Goal: Task Accomplishment & Management: Use online tool/utility

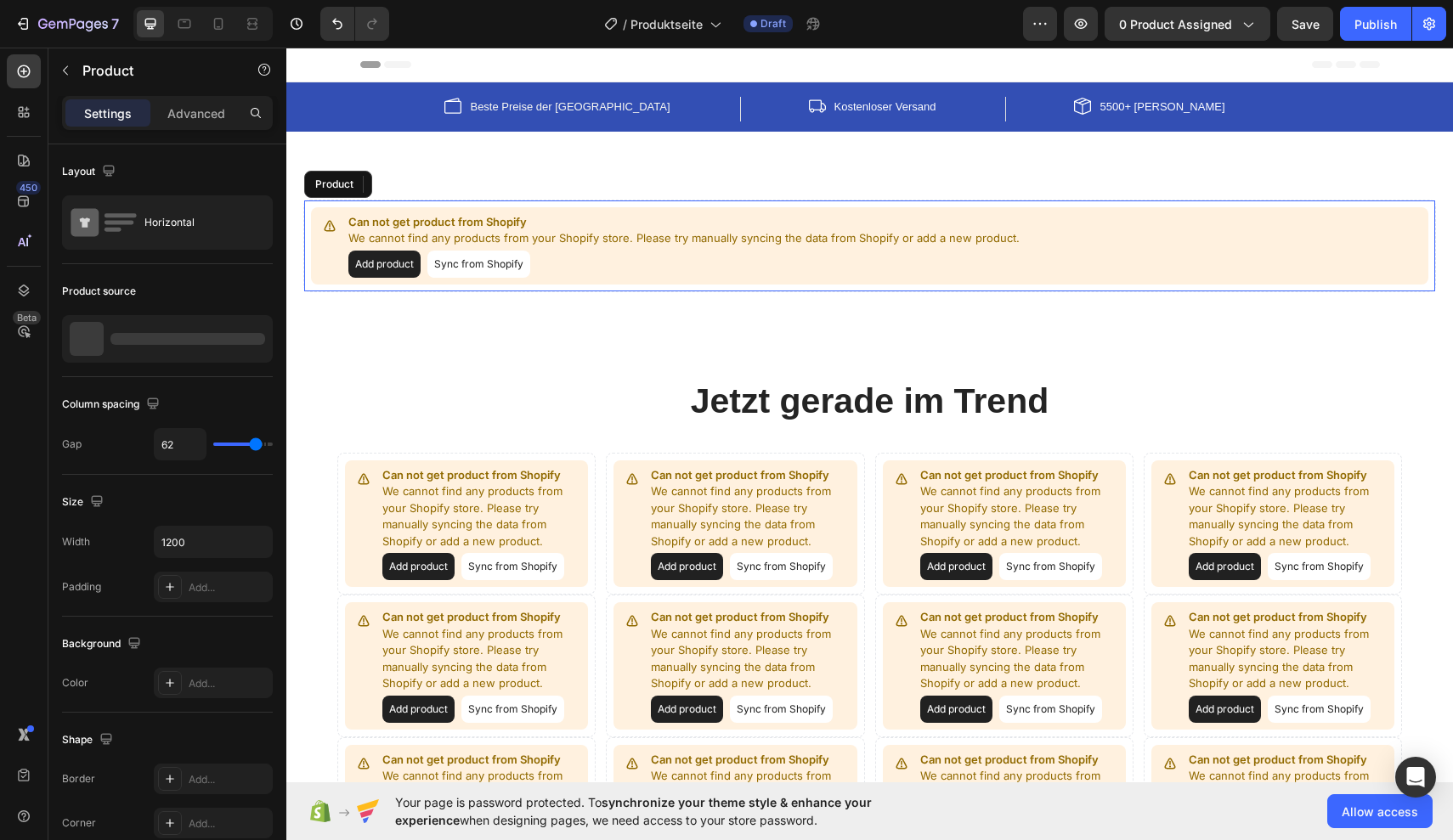
click at [401, 258] on button "Add product" at bounding box center [384, 263] width 72 height 27
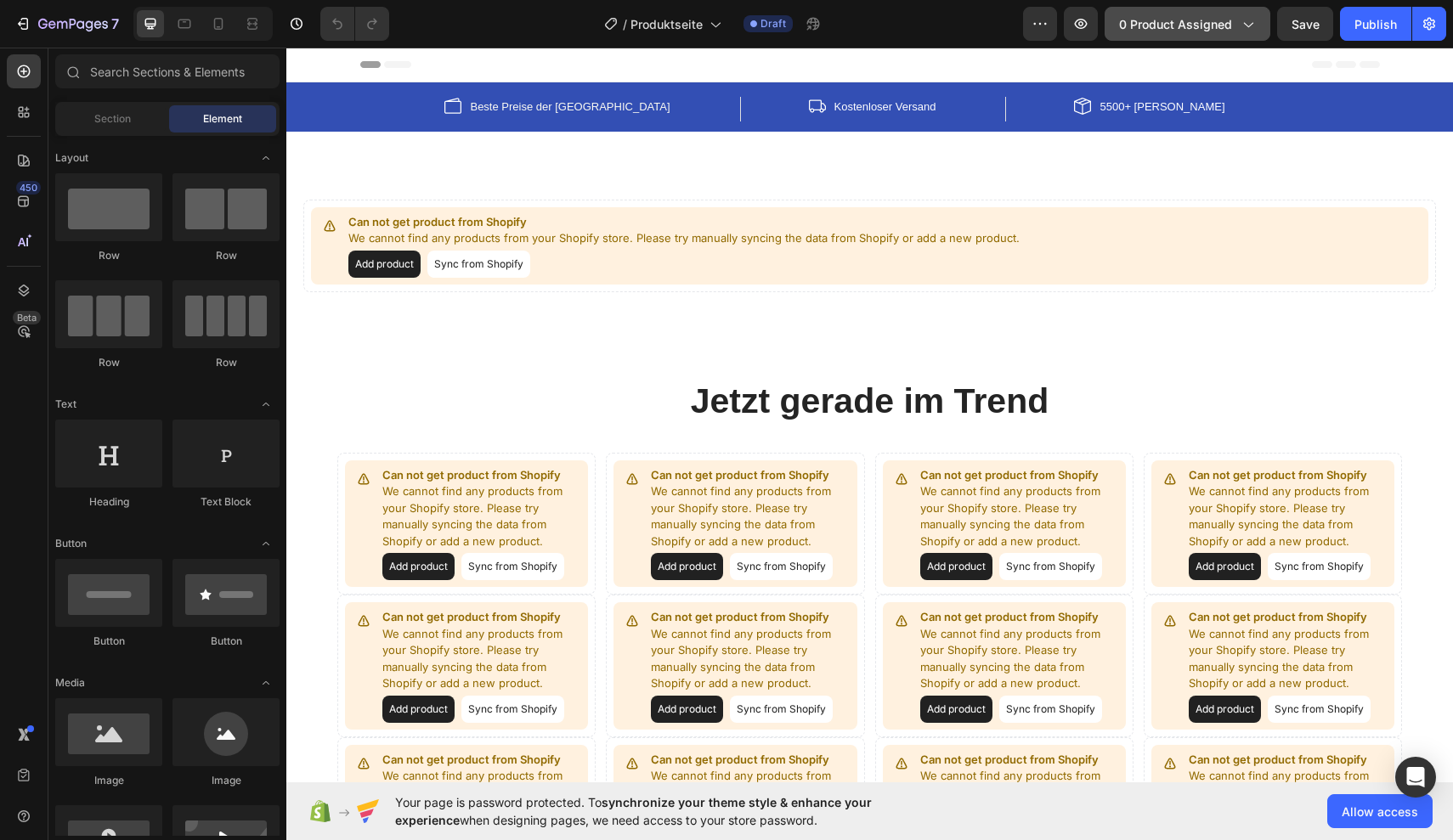
click at [1249, 24] on icon "button" at bounding box center [1247, 24] width 17 height 17
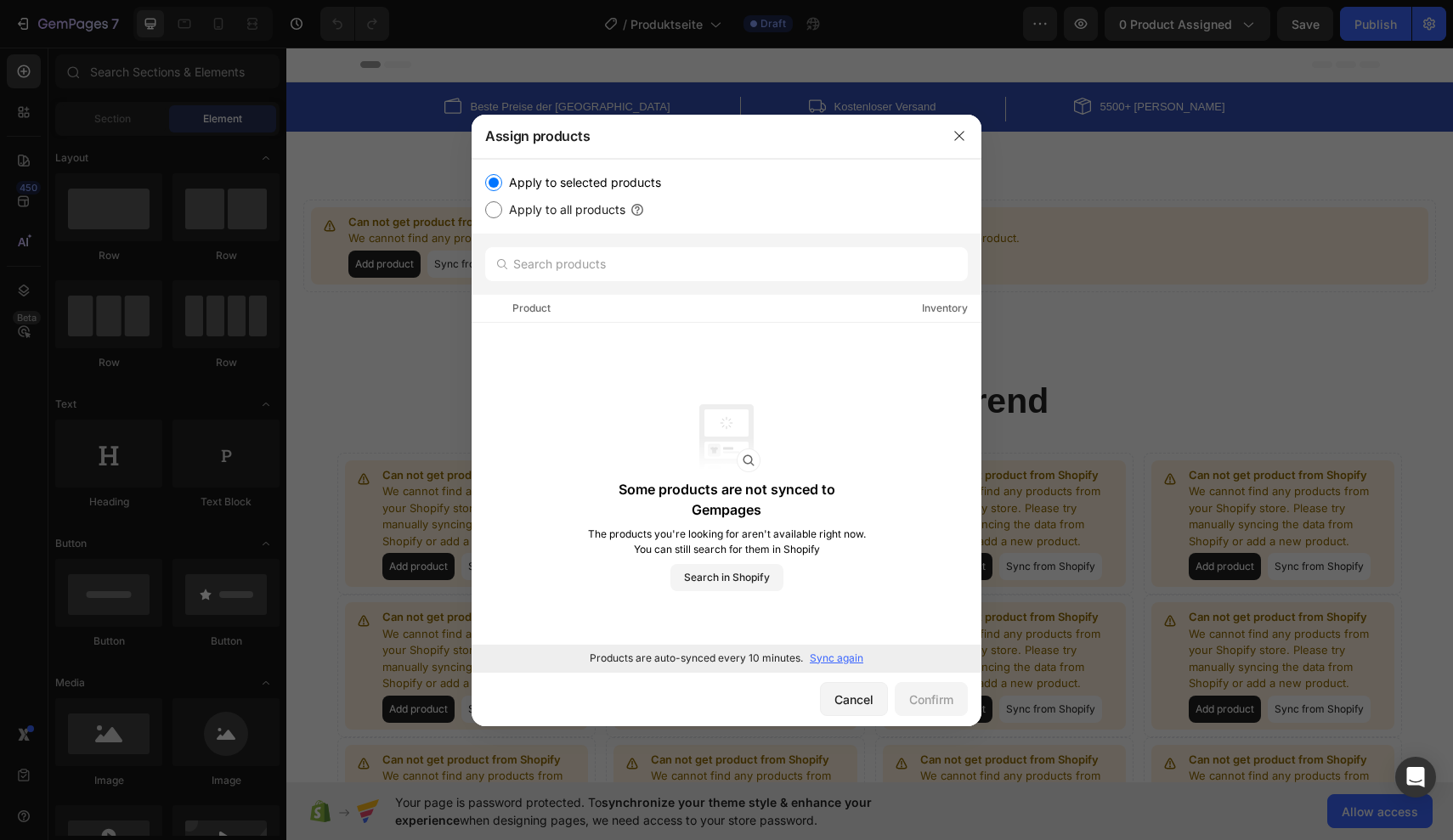
click at [585, 211] on label "Apply to all products" at bounding box center [564, 210] width 123 height 21
click at [503, 211] on input "Apply to all products" at bounding box center [493, 210] width 17 height 17
radio input "true"
click at [922, 690] on div "Confirm" at bounding box center [931, 699] width 44 height 18
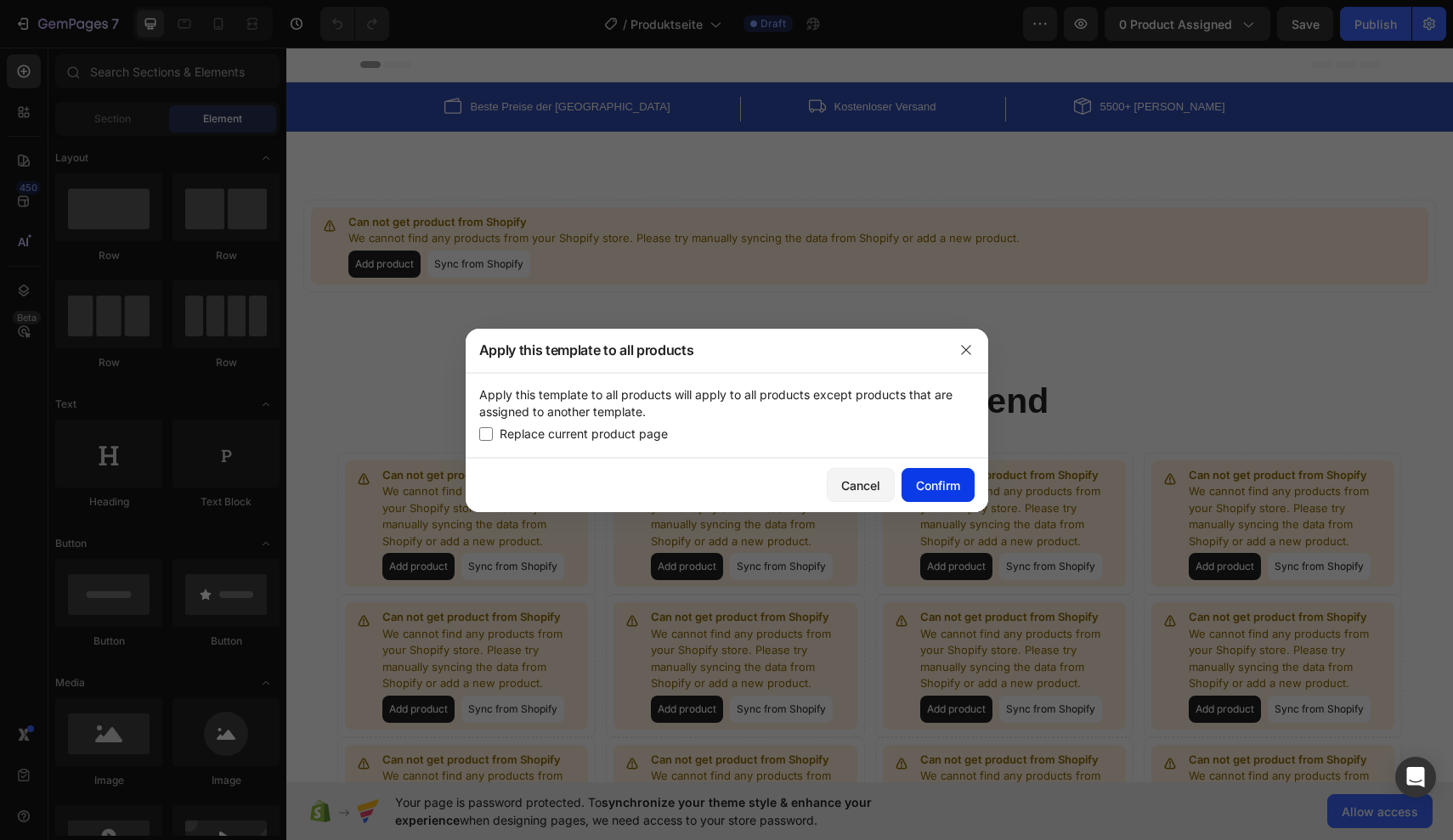
click at [922, 494] on div "Confirm" at bounding box center [937, 484] width 44 height 18
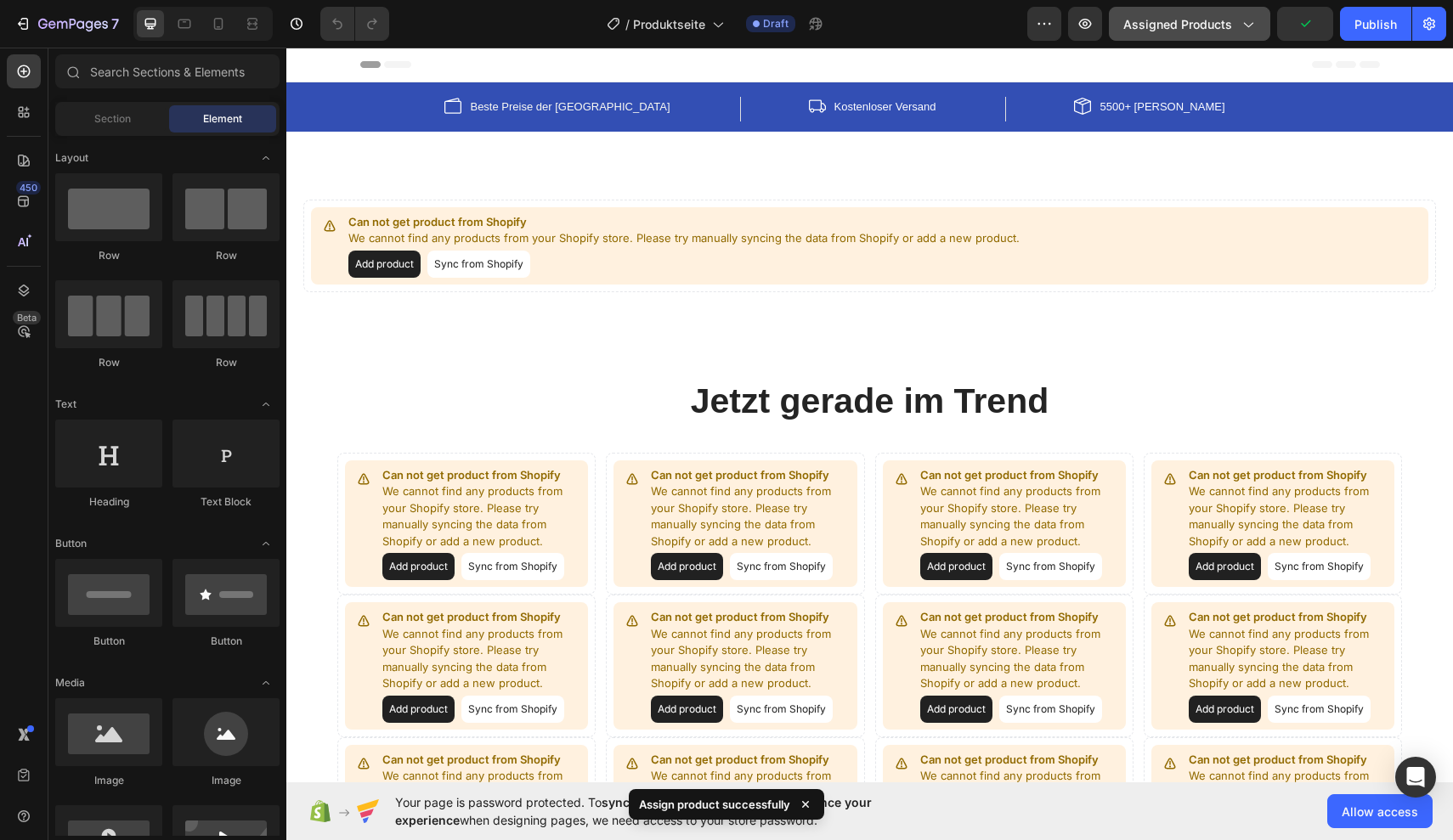
click at [1167, 13] on button "Assigned Products" at bounding box center [1190, 24] width 162 height 34
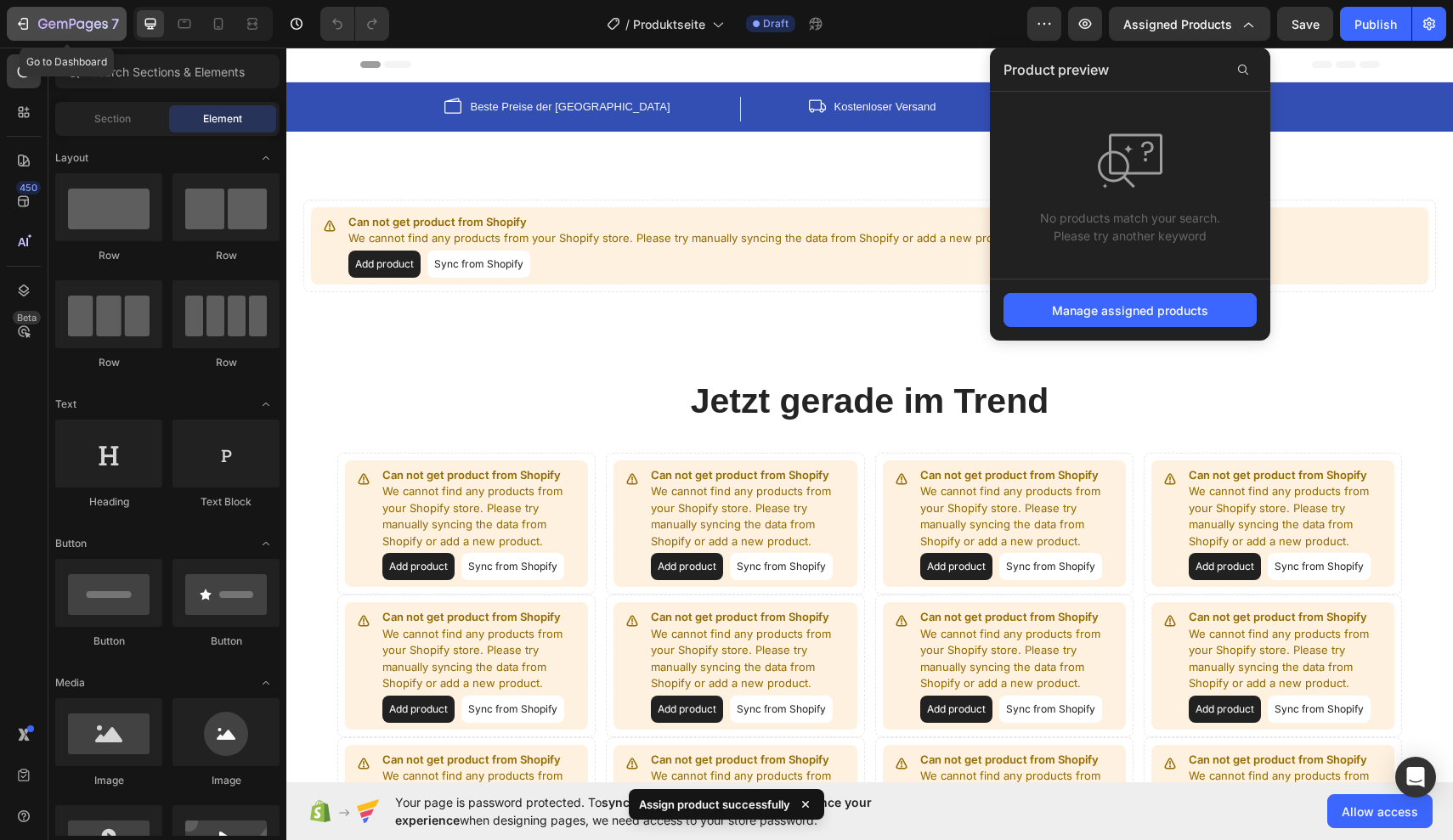
click at [31, 26] on icon "button" at bounding box center [23, 24] width 17 height 17
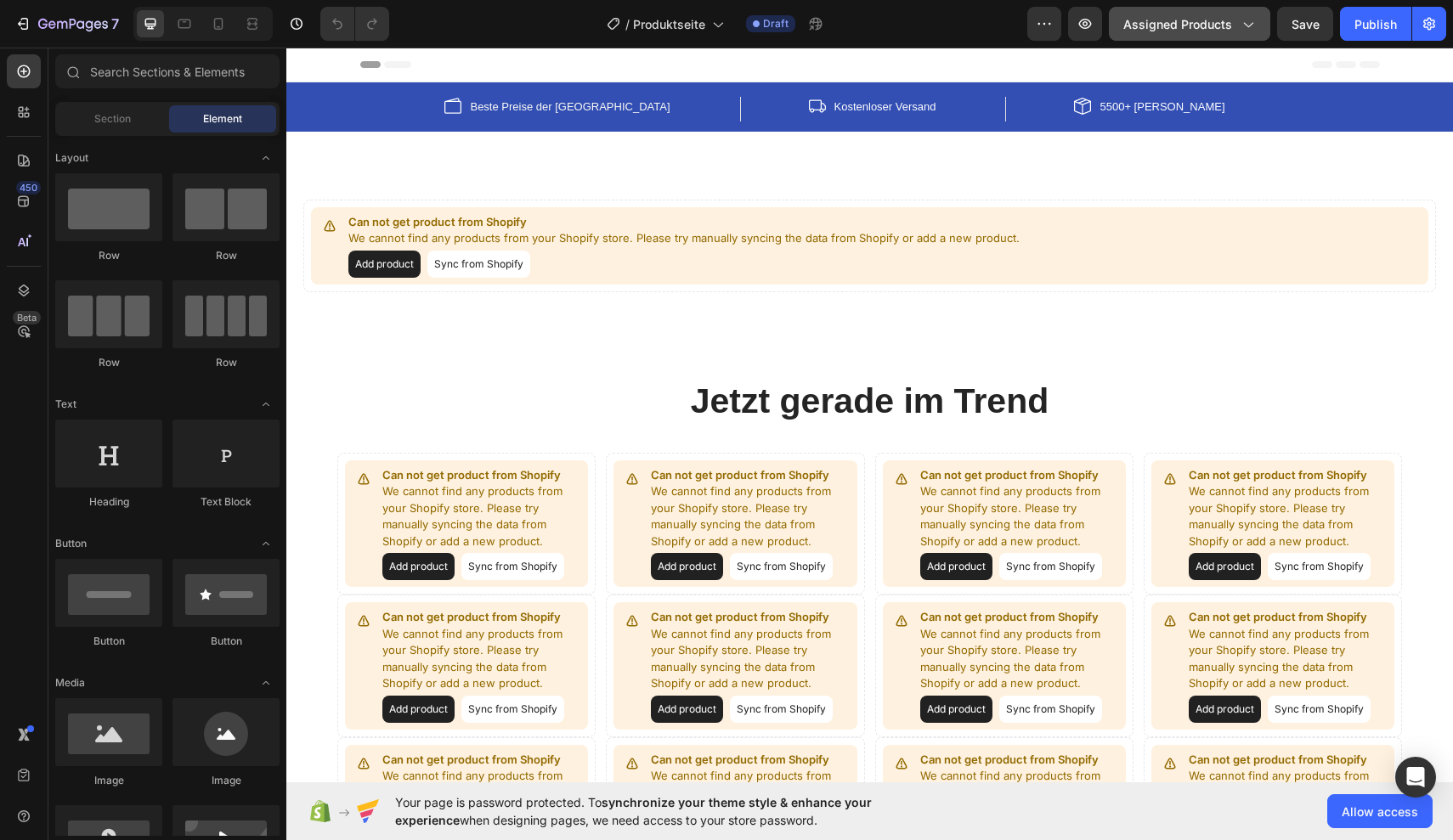
click at [1226, 25] on span "Assigned Products" at bounding box center [1177, 24] width 109 height 18
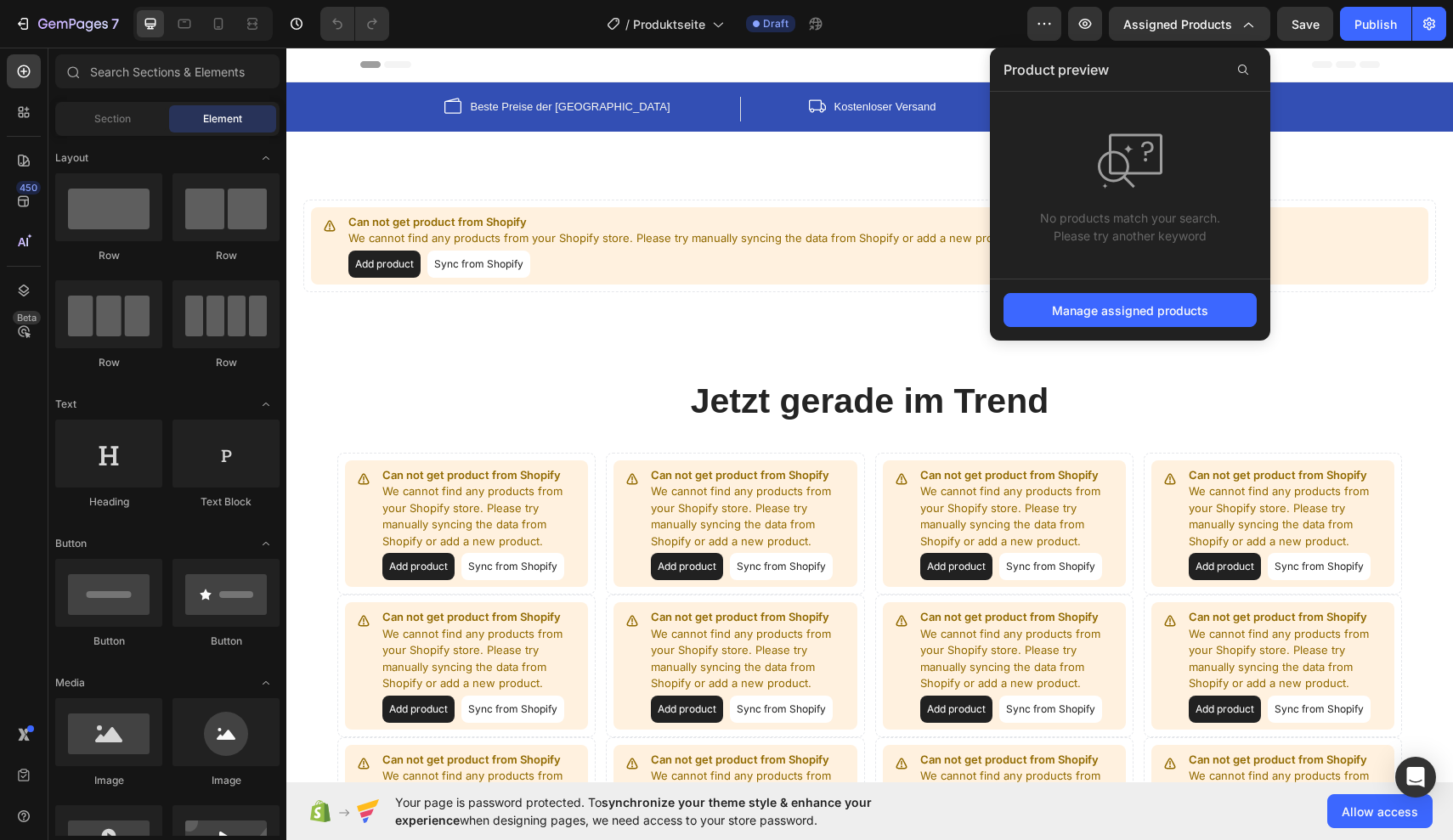
click at [1100, 289] on div "Manage assigned products" at bounding box center [1130, 309] width 280 height 62
click at [1100, 319] on div "Manage assigned products" at bounding box center [1130, 309] width 156 height 18
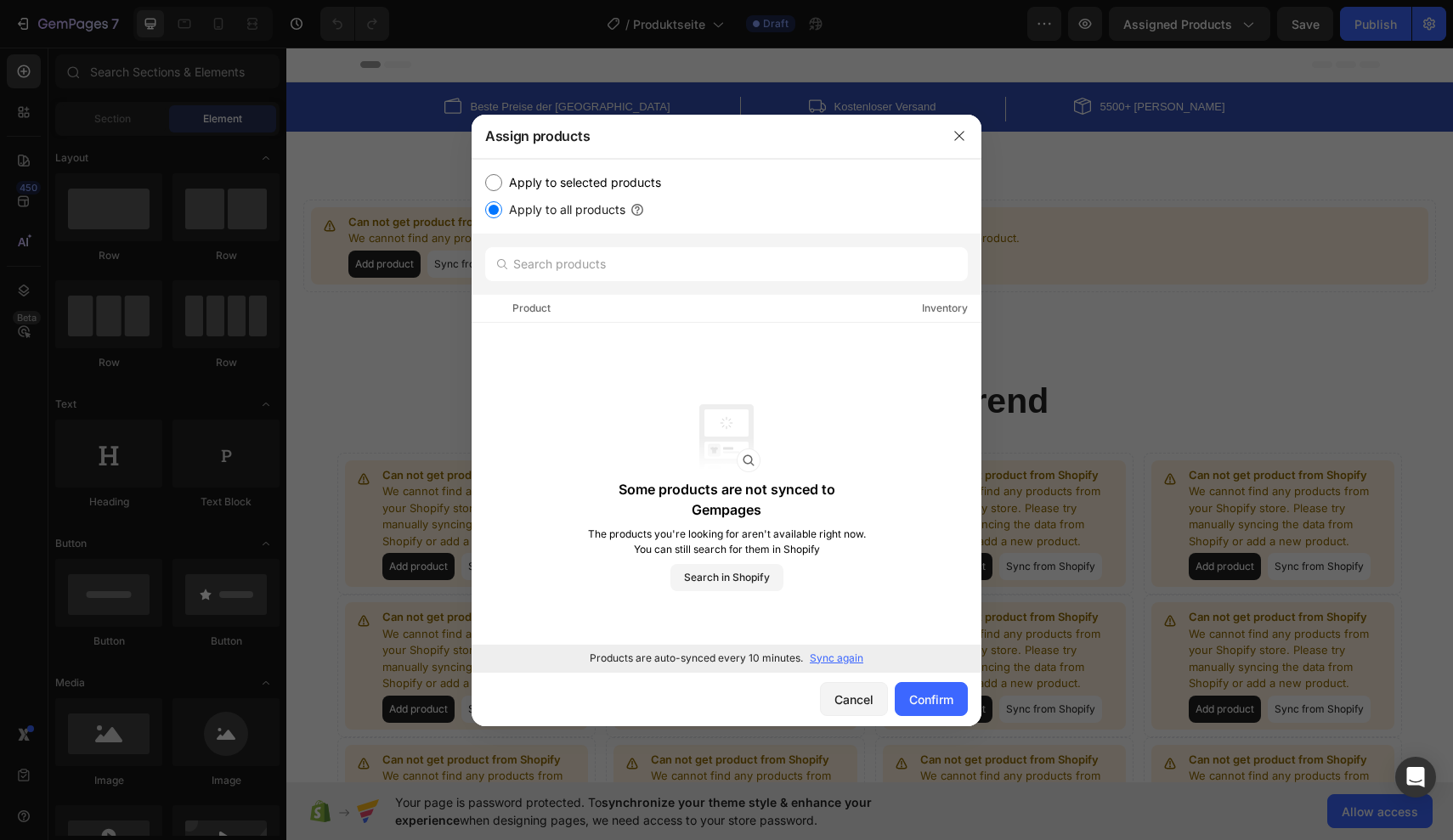
click at [826, 657] on p "Sync again" at bounding box center [836, 658] width 54 height 15
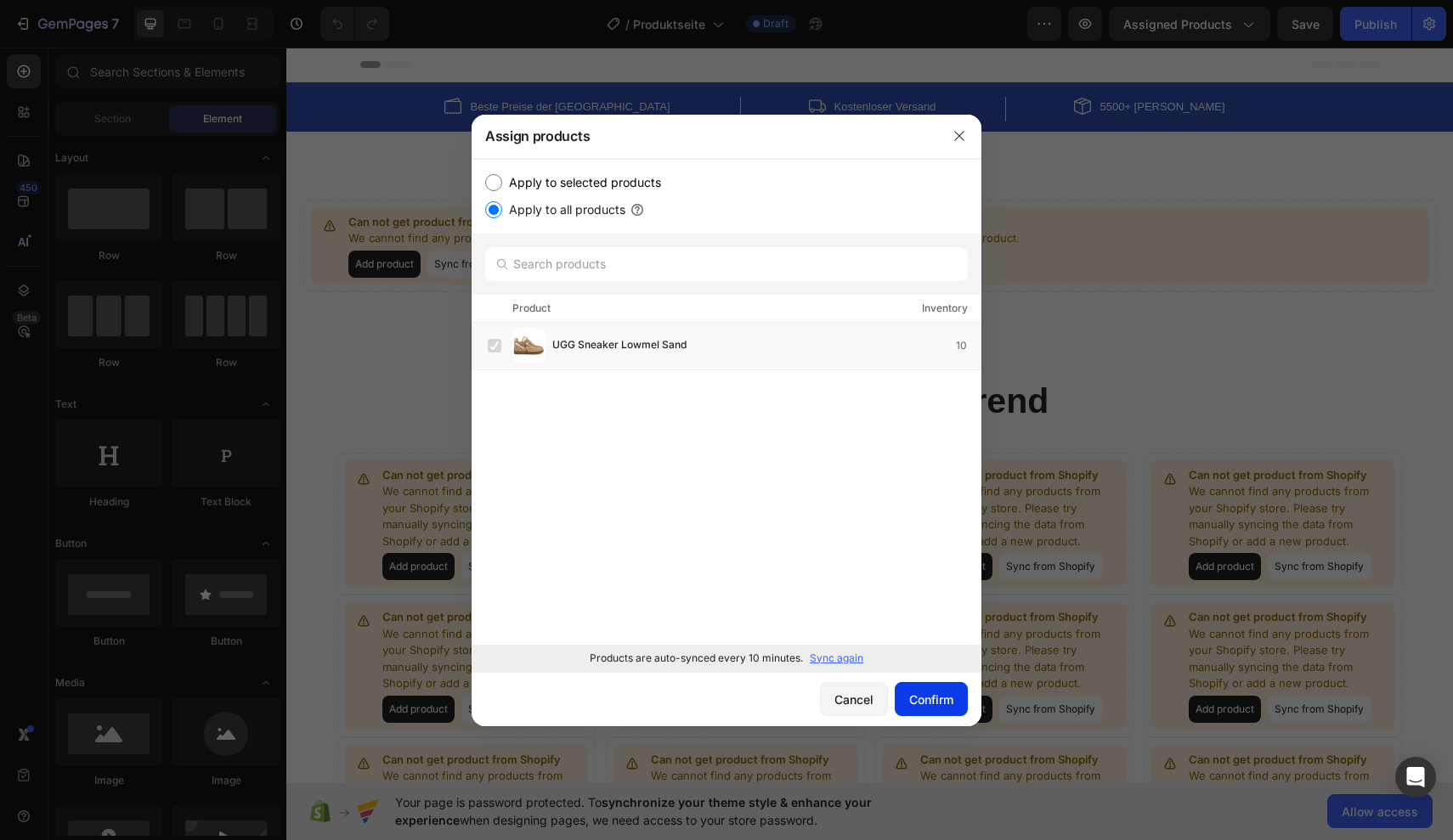
click at [919, 704] on div "Confirm" at bounding box center [931, 699] width 44 height 18
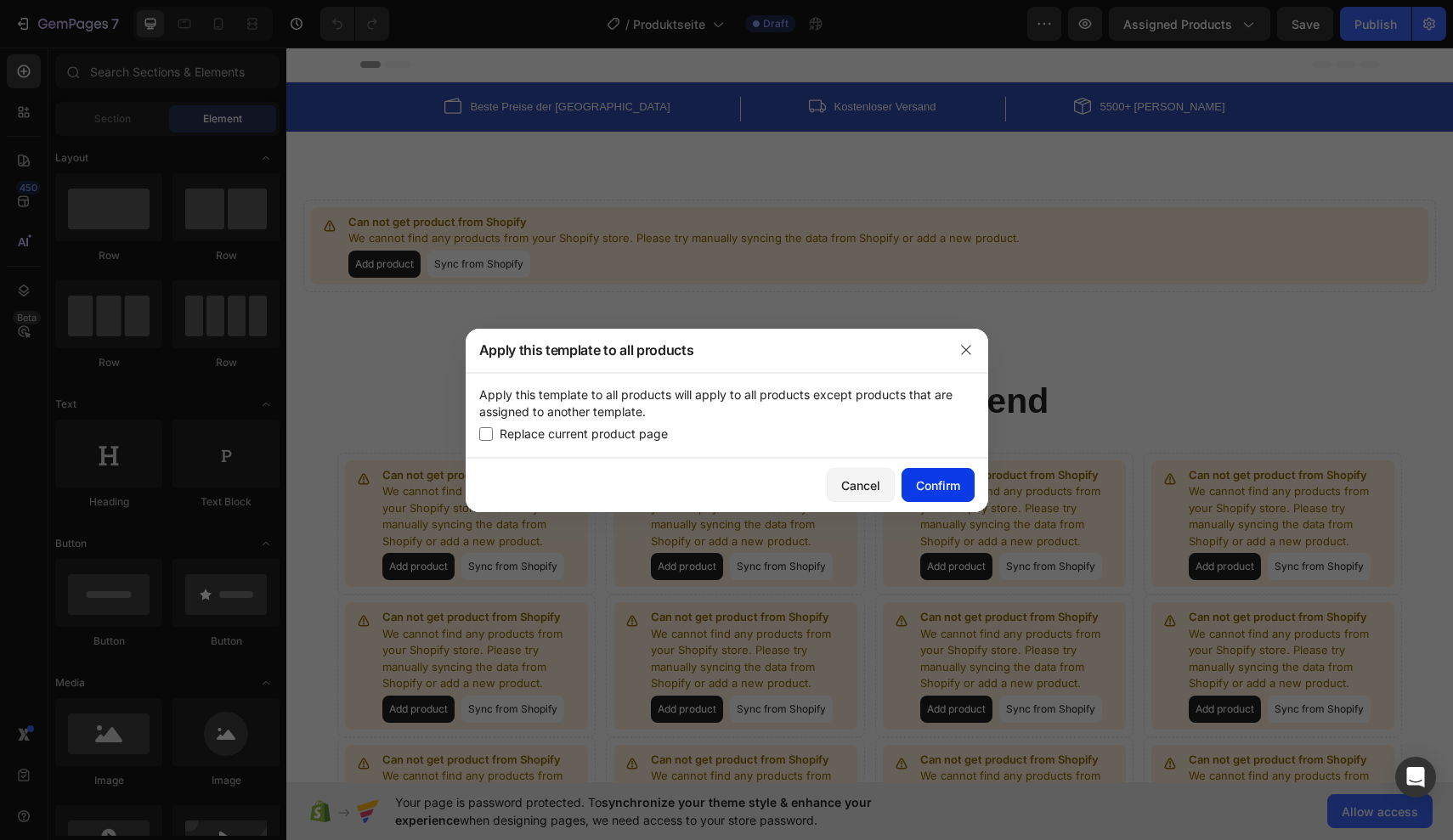
click at [922, 472] on button "Confirm" at bounding box center [938, 484] width 73 height 34
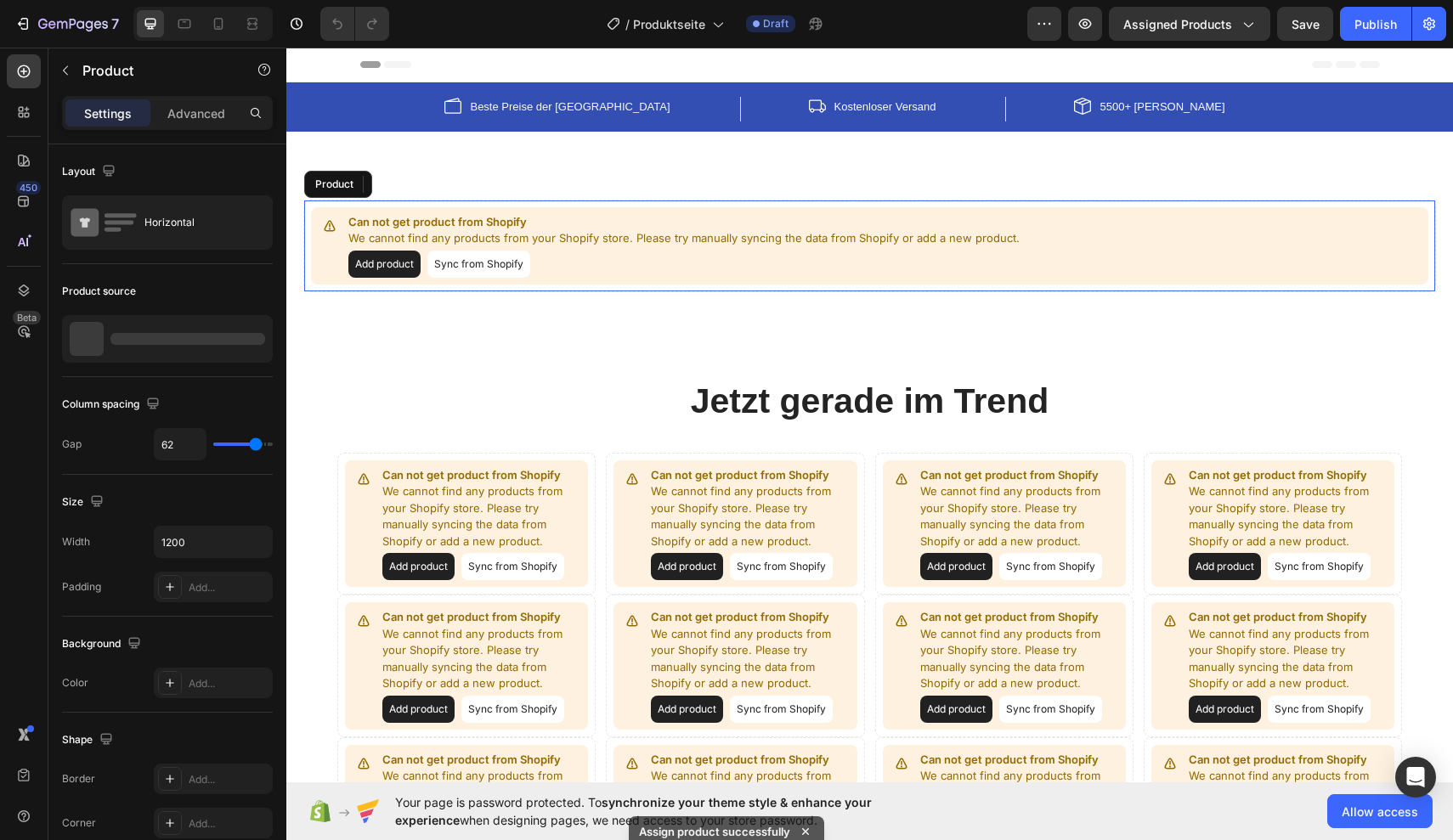
click at [494, 264] on button "Sync from Shopify" at bounding box center [478, 263] width 103 height 27
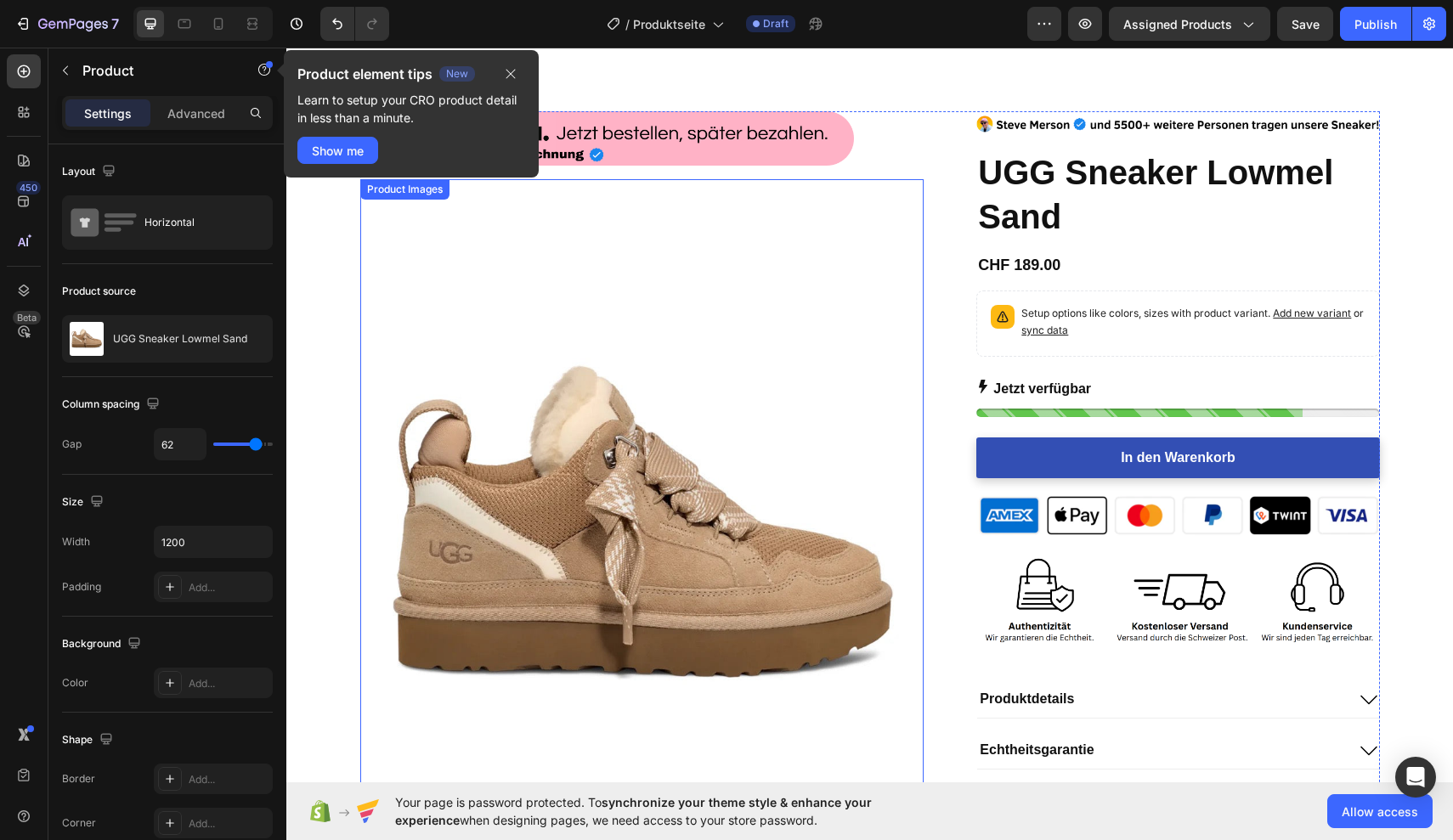
scroll to position [85, 0]
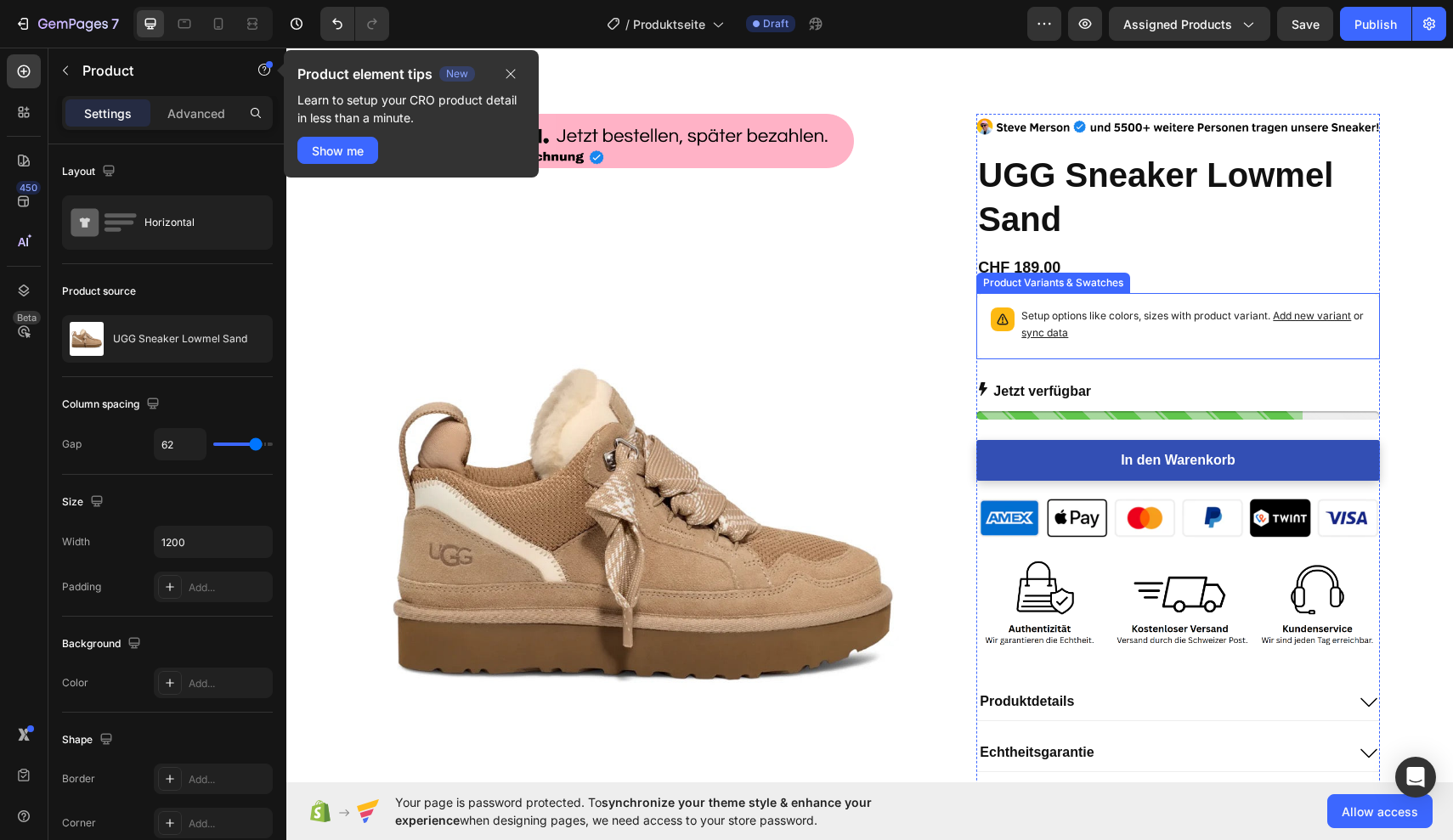
click at [1058, 335] on span "sync data" at bounding box center [1045, 333] width 47 height 13
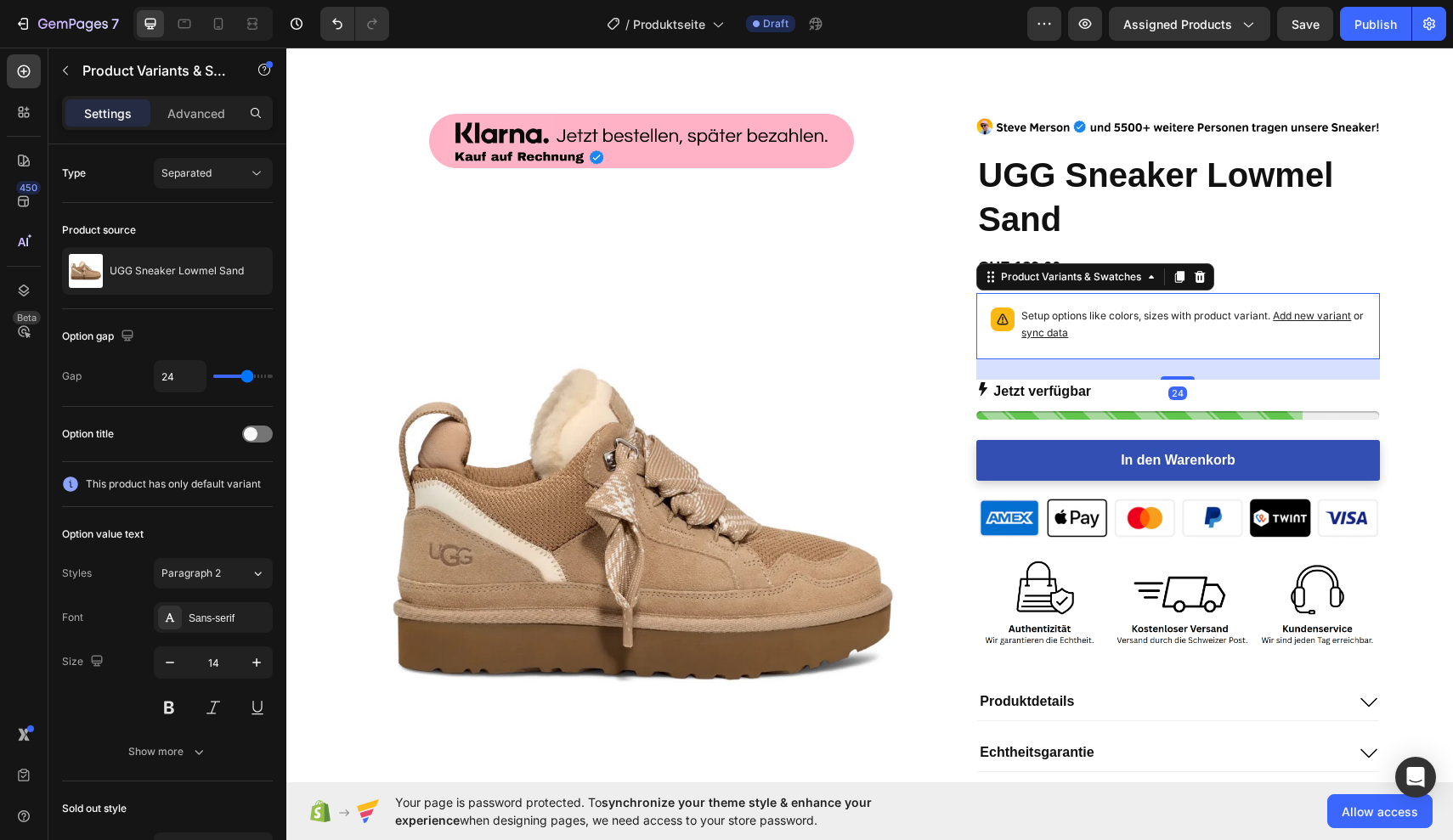
click at [1062, 332] on span "sync data" at bounding box center [1045, 333] width 47 height 13
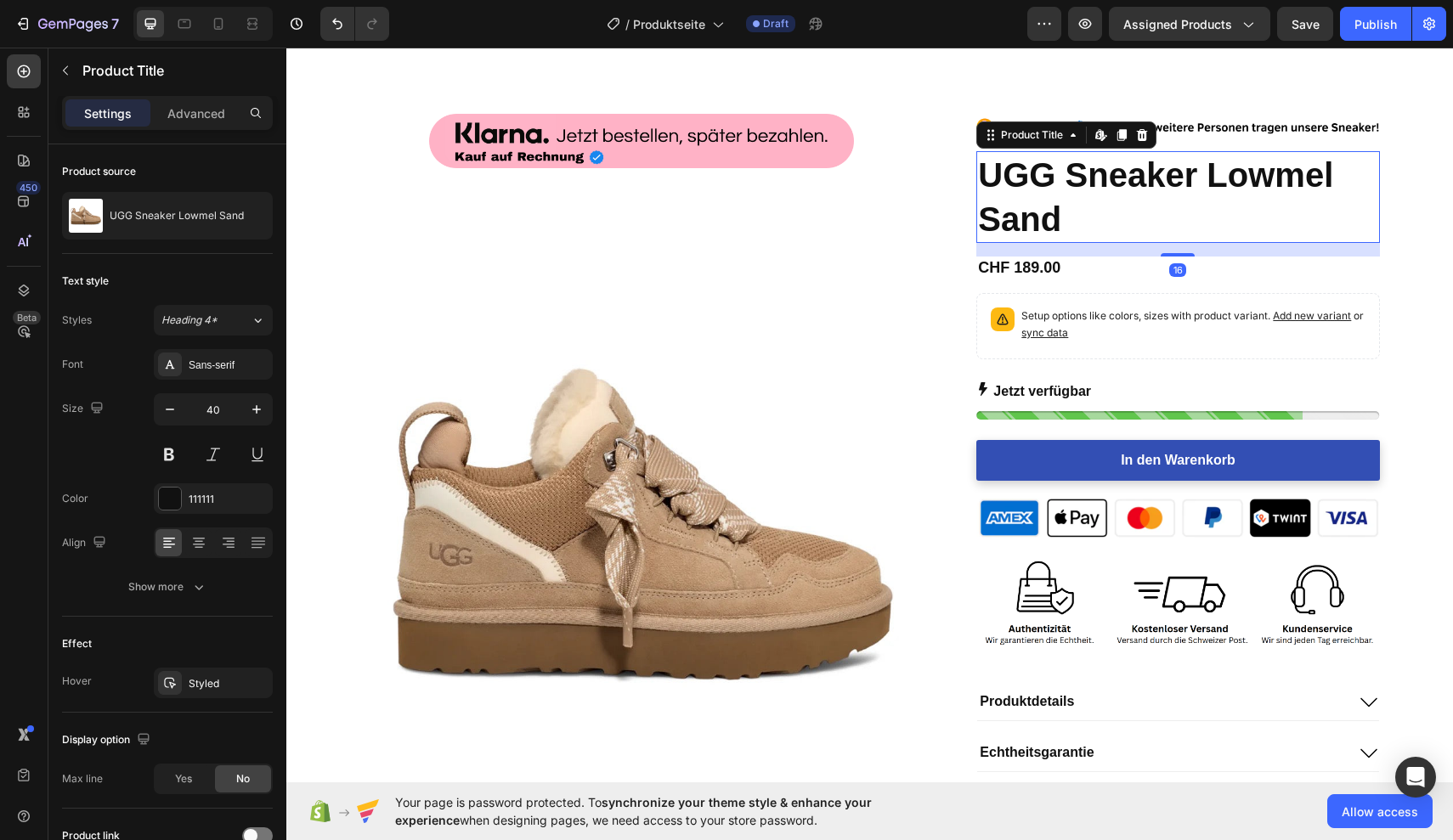
click at [1324, 193] on h1 "UGG Sneaker Lowmel Sand" at bounding box center [1177, 198] width 403 height 92
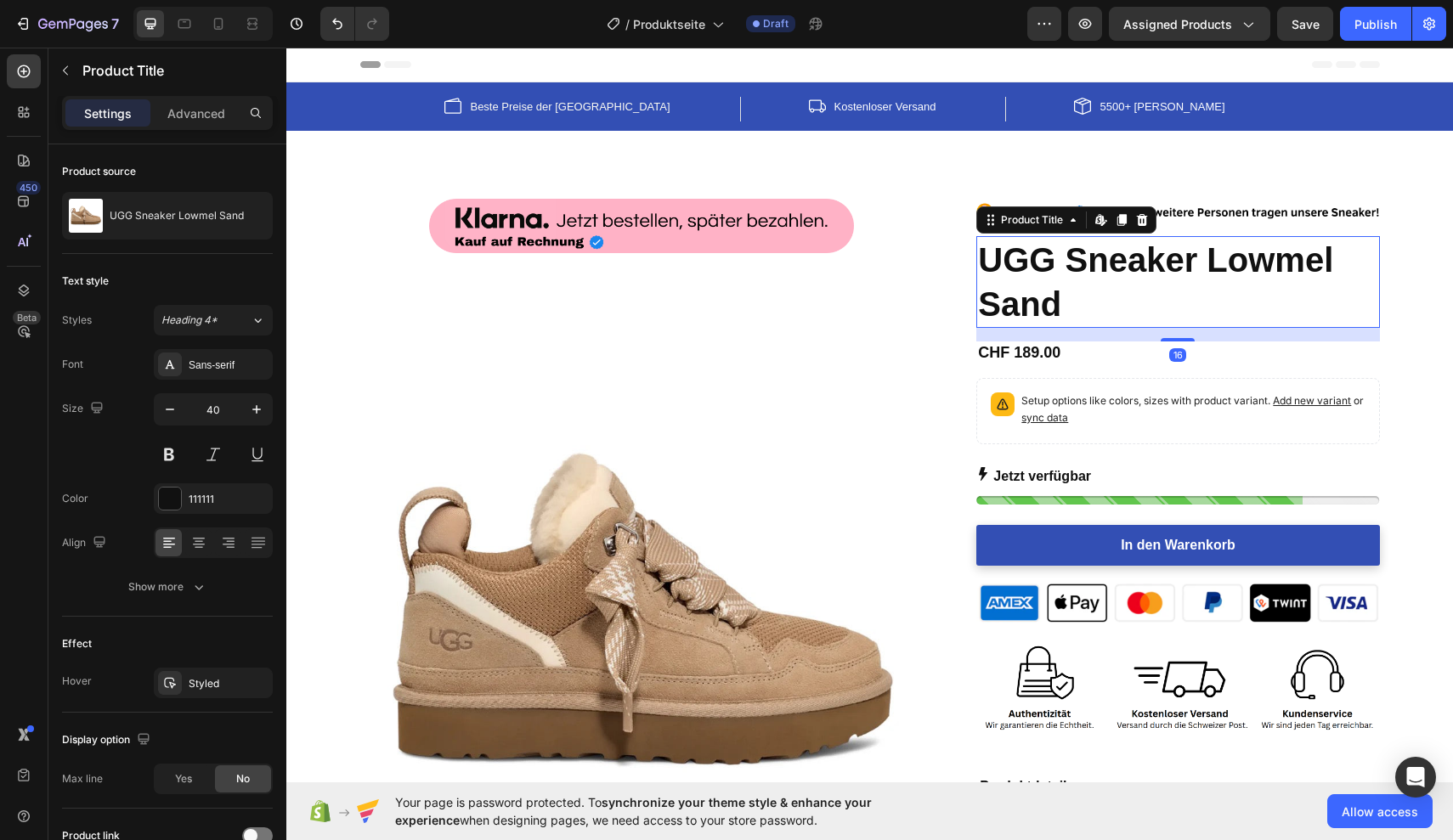
scroll to position [0, 0]
click at [25, 26] on icon "button" at bounding box center [23, 24] width 17 height 17
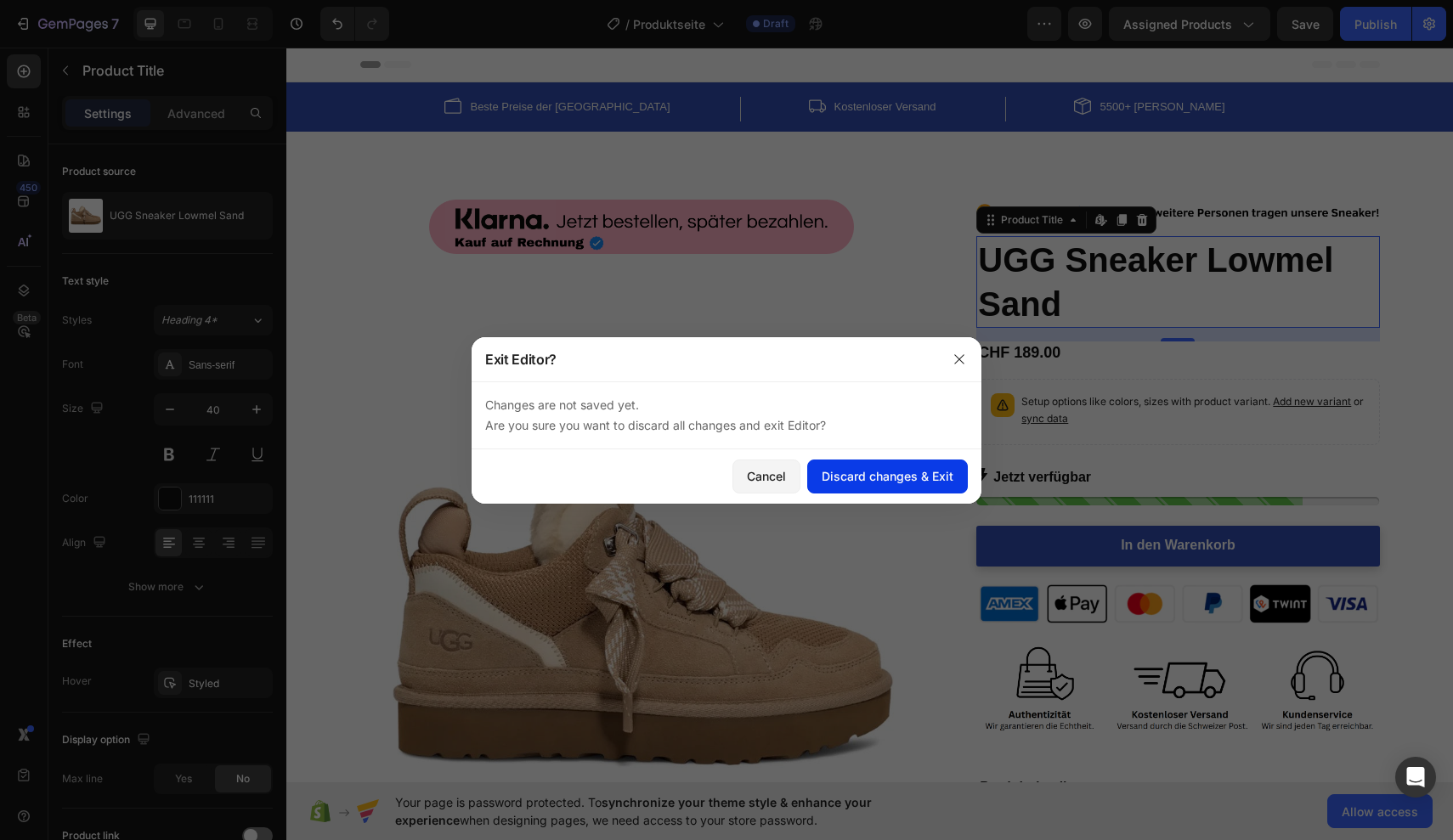
click at [822, 476] on div "Discard changes & Exit" at bounding box center [887, 476] width 132 height 18
